Goal: Find contact information: Find contact information

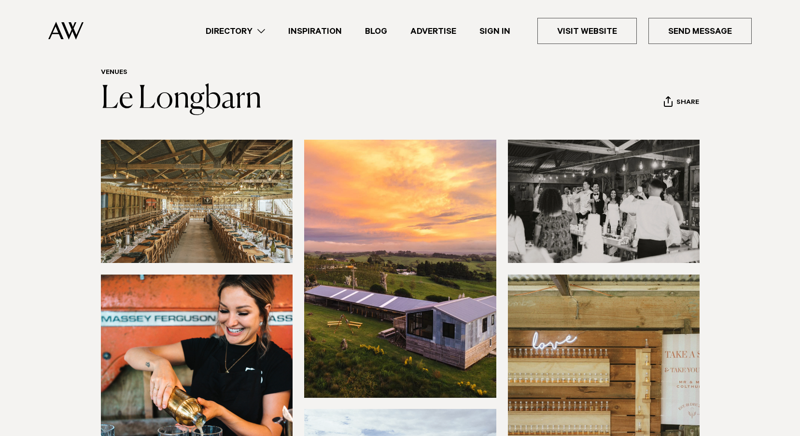
scroll to position [97, 0]
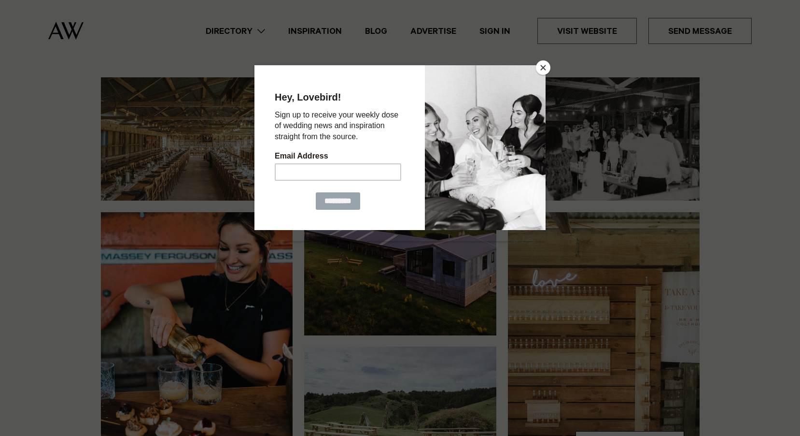
click at [546, 65] on button "Close" at bounding box center [543, 67] width 14 height 14
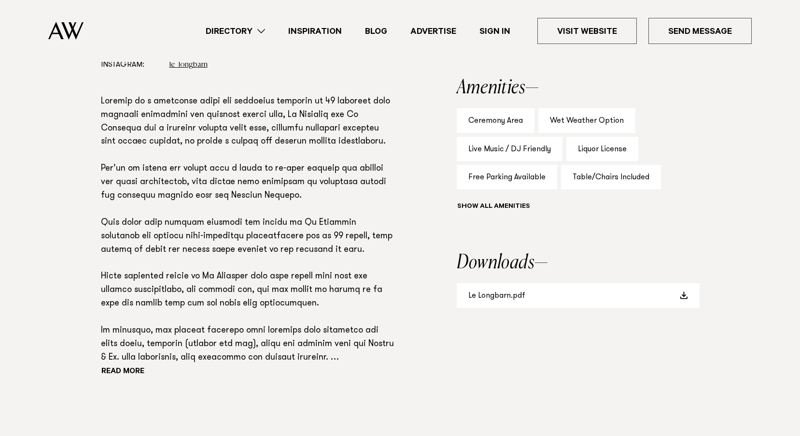
scroll to position [628, 0]
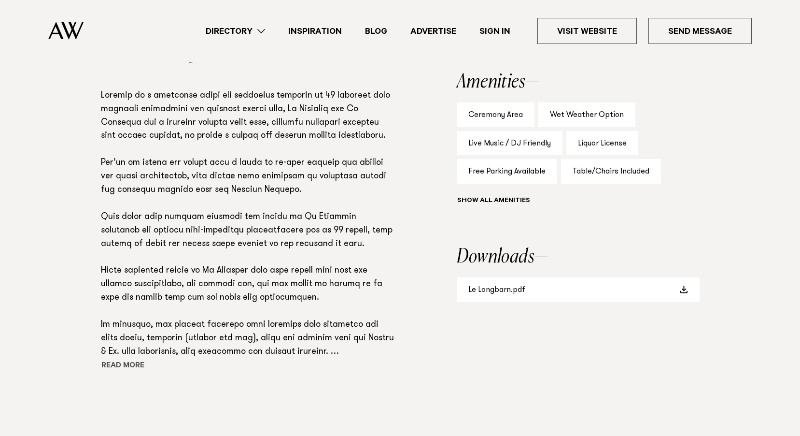
click at [130, 366] on button "Read more" at bounding box center [144, 366] width 87 height 14
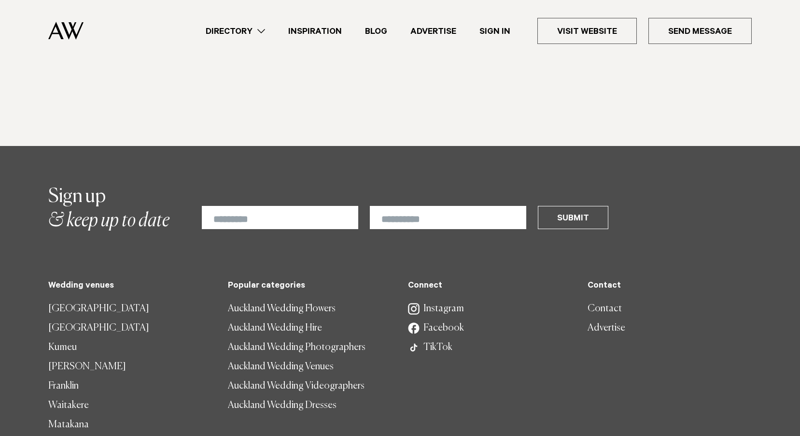
scroll to position [1159, 0]
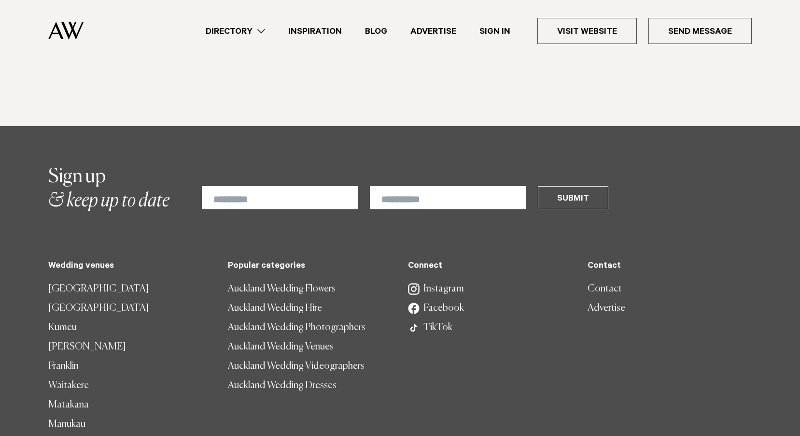
click at [597, 279] on link "Contact" at bounding box center [670, 288] width 164 height 19
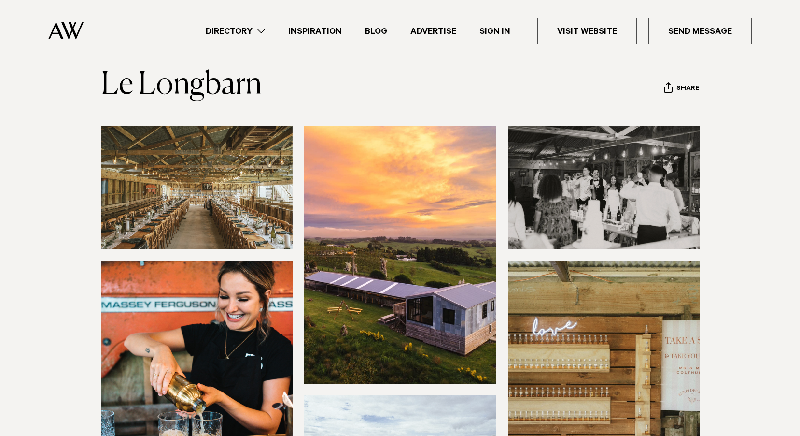
scroll to position [0, 0]
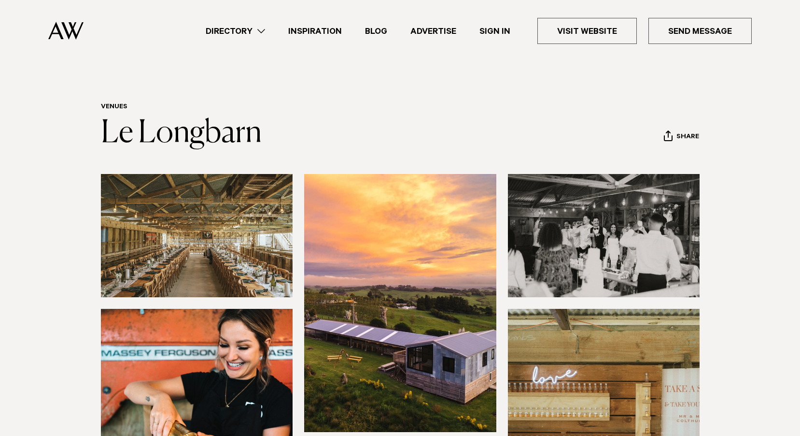
click at [372, 33] on link "Blog" at bounding box center [376, 31] width 45 height 13
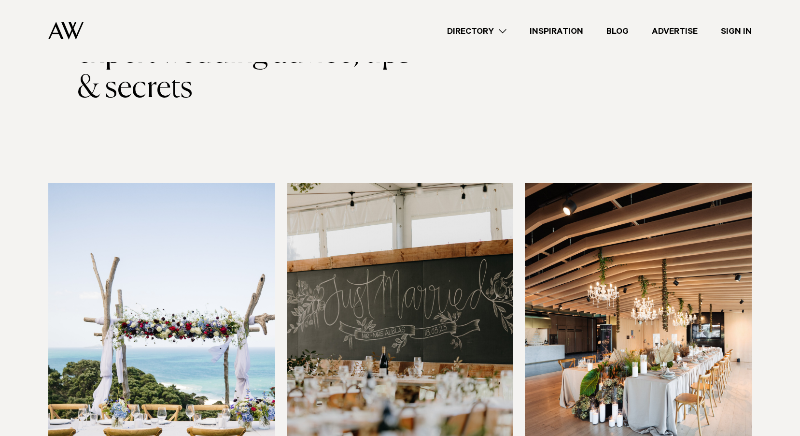
scroll to position [48, 0]
